Goal: Communication & Community: Answer question/provide support

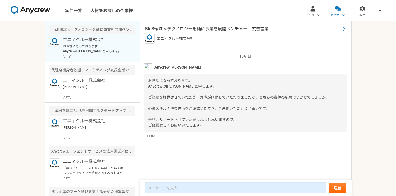
click at [222, 30] on span "BtoB領域 × テクノロジーを軸に事業を展開ベンチャー　広告営業" at bounding box center [243, 29] width 196 height 6
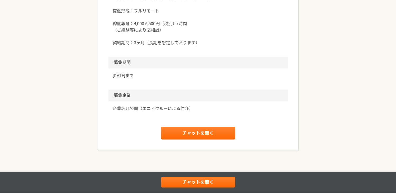
scroll to position [489, 0]
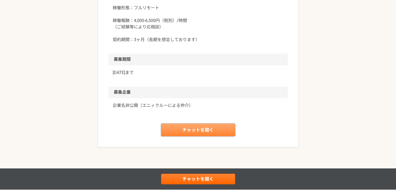
click at [195, 134] on link "チャットを開く" at bounding box center [198, 129] width 74 height 13
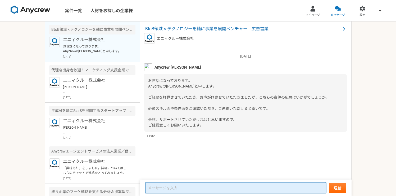
click at [187, 186] on textarea at bounding box center [235, 187] width 181 height 11
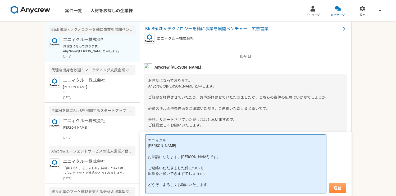
type textarea "エニィクルー 齋藤さま お世話になります。佐久間です。 ご連絡いただきました件について 応募をお願いできますでしょうか。 どうぞ、よろしくお願いいたします。"
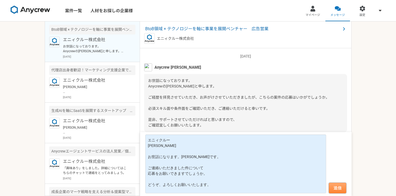
click at [335, 186] on button "送信" at bounding box center [337, 187] width 17 height 11
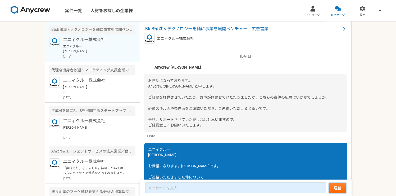
scroll to position [43, 0]
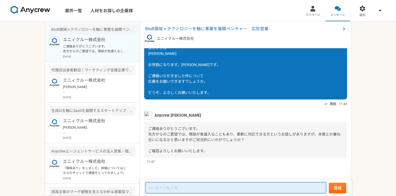
click at [233, 186] on textarea at bounding box center [235, 187] width 181 height 11
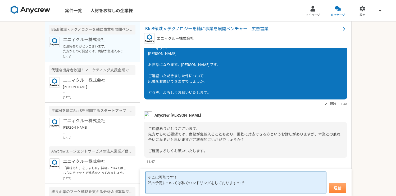
type textarea "そこは可能です！ 私の予定については私でハンドリングをしておりますので"
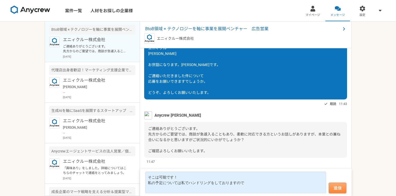
click at [337, 186] on button "送信" at bounding box center [337, 187] width 17 height 11
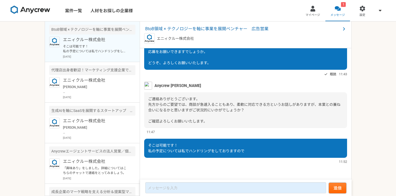
scroll to position [172, 0]
